Goal: Navigation & Orientation: Find specific page/section

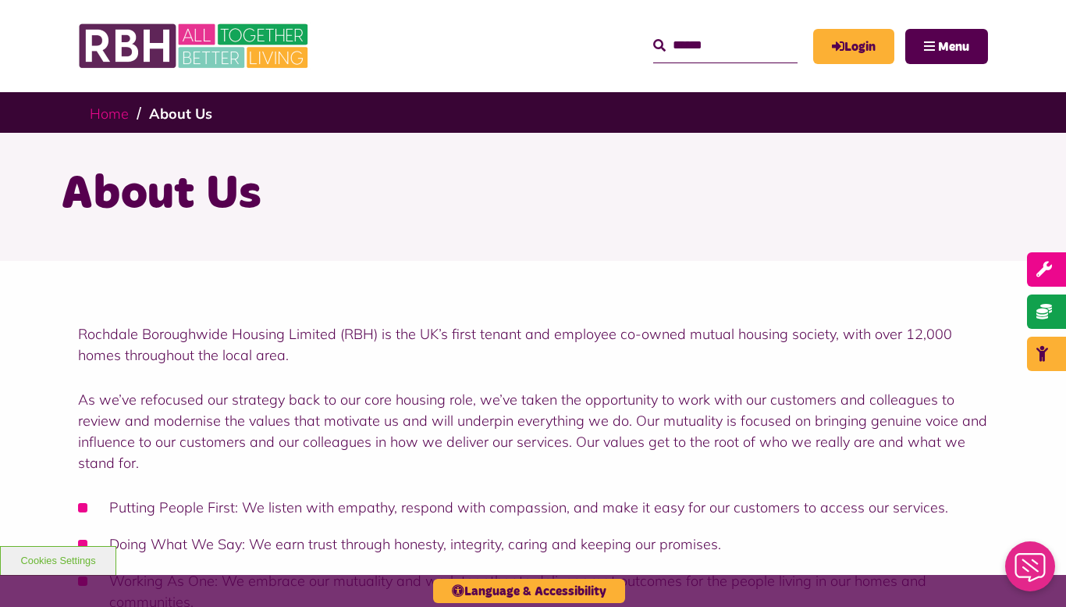
click at [106, 117] on link "Home" at bounding box center [109, 114] width 39 height 18
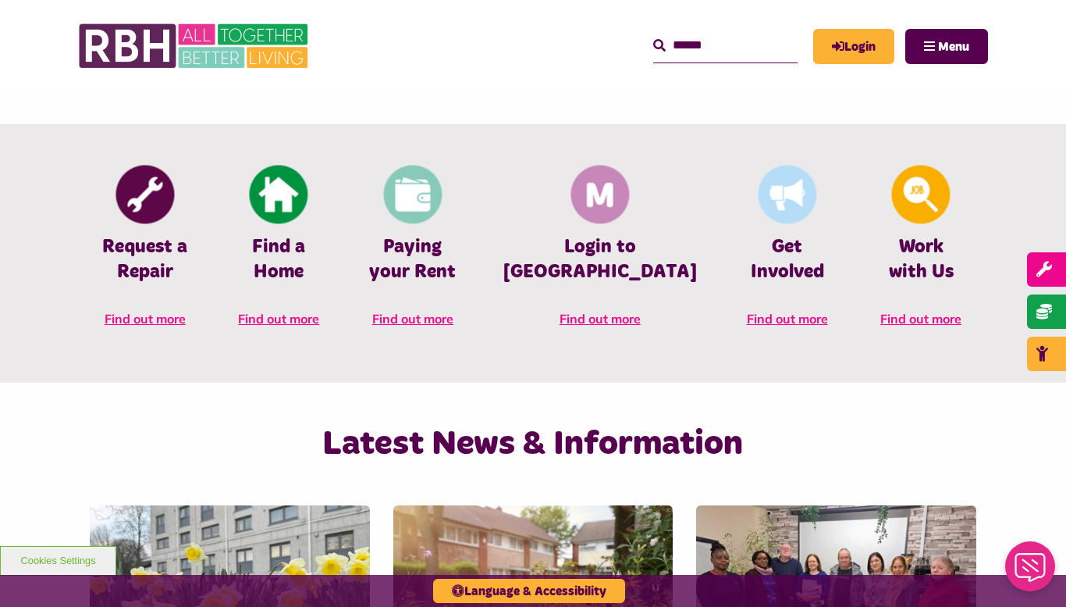
scroll to position [649, 0]
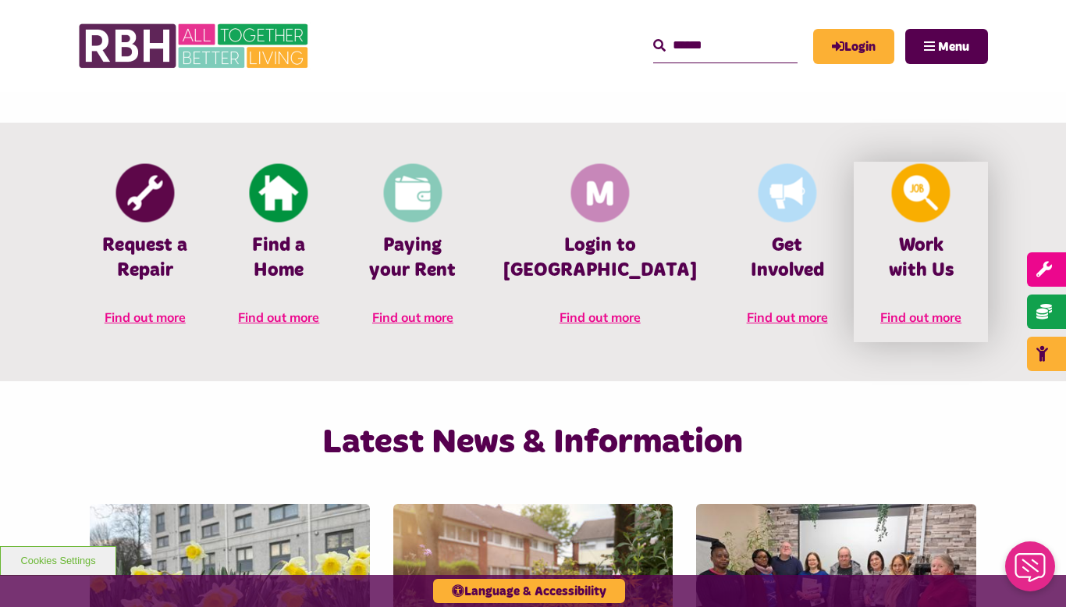
click at [946, 316] on span "Find out more" at bounding box center [921, 317] width 81 height 16
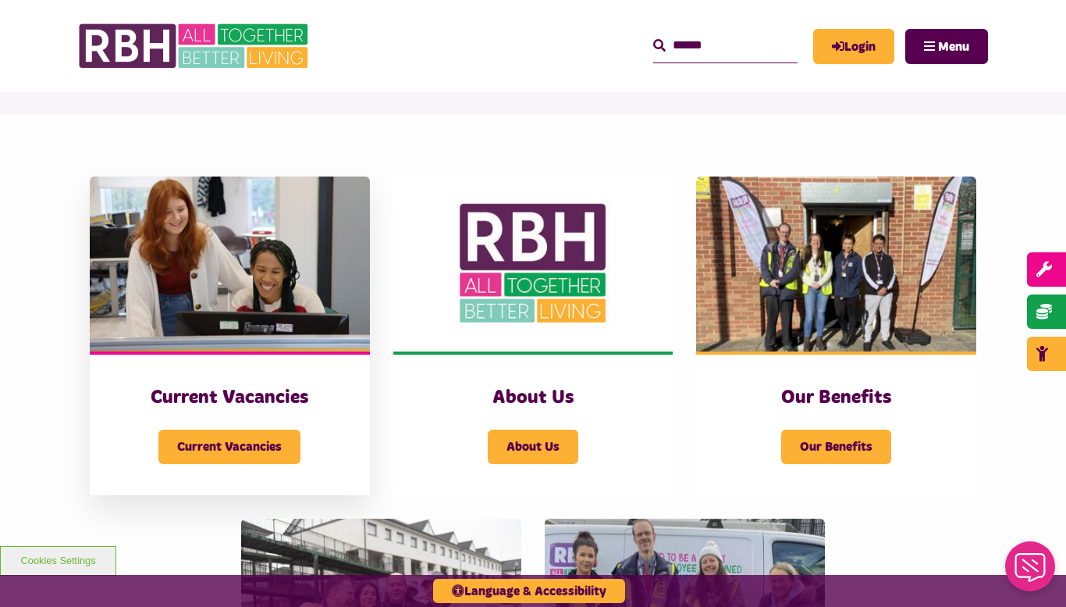
scroll to position [251, 0]
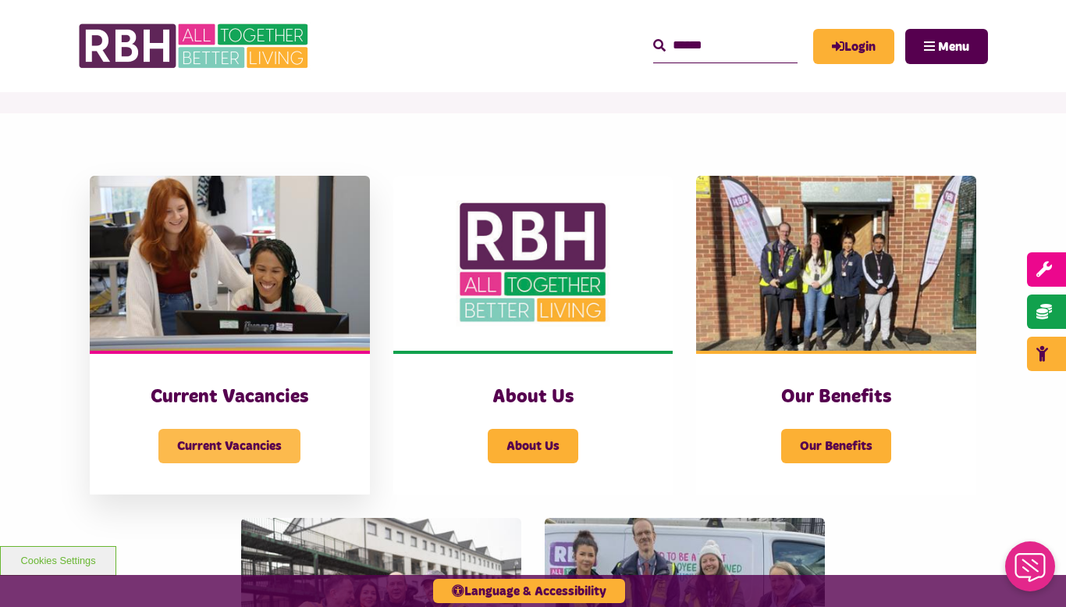
click at [241, 431] on span "Current Vacancies" at bounding box center [229, 446] width 142 height 34
